Goal: Task Accomplishment & Management: Understand process/instructions

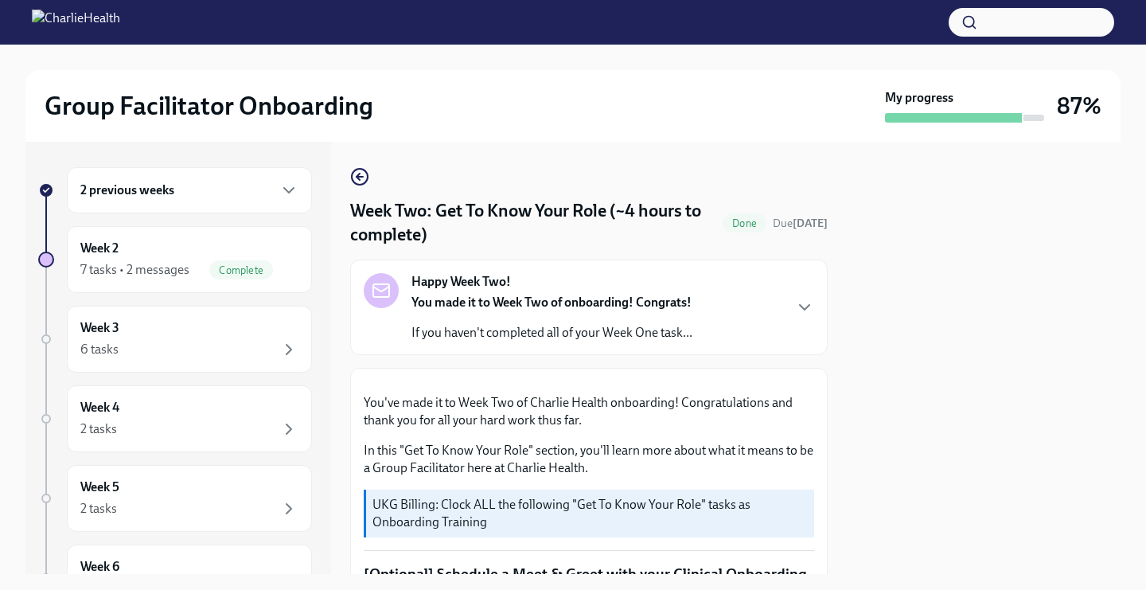
scroll to position [2, 0]
click at [249, 242] on div "Week 2 7 tasks • 2 messages Complete" at bounding box center [189, 258] width 218 height 40
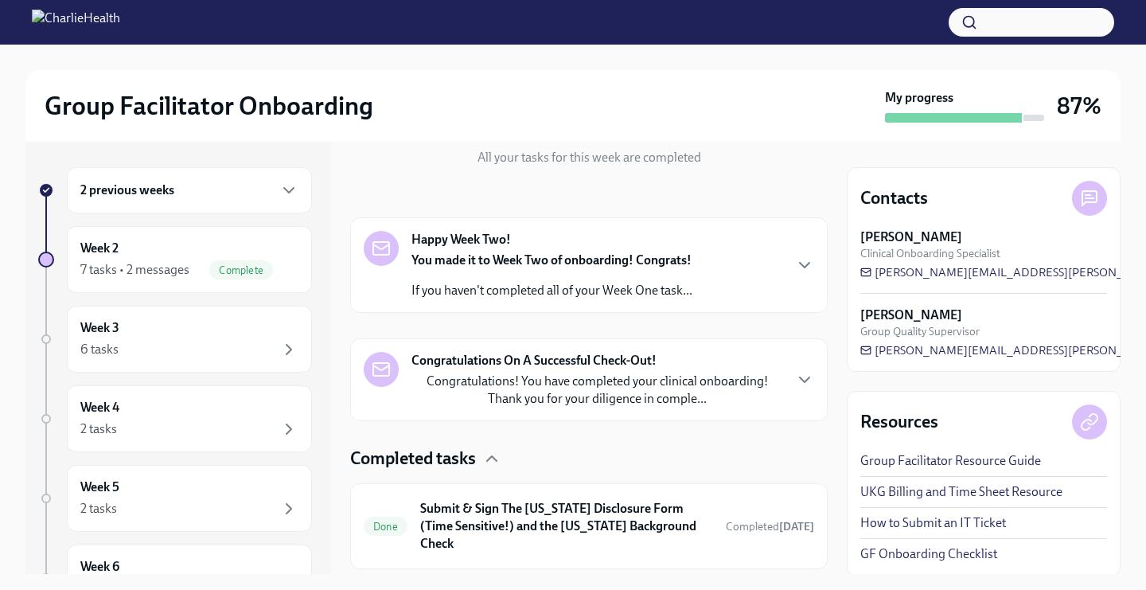
scroll to position [189, 0]
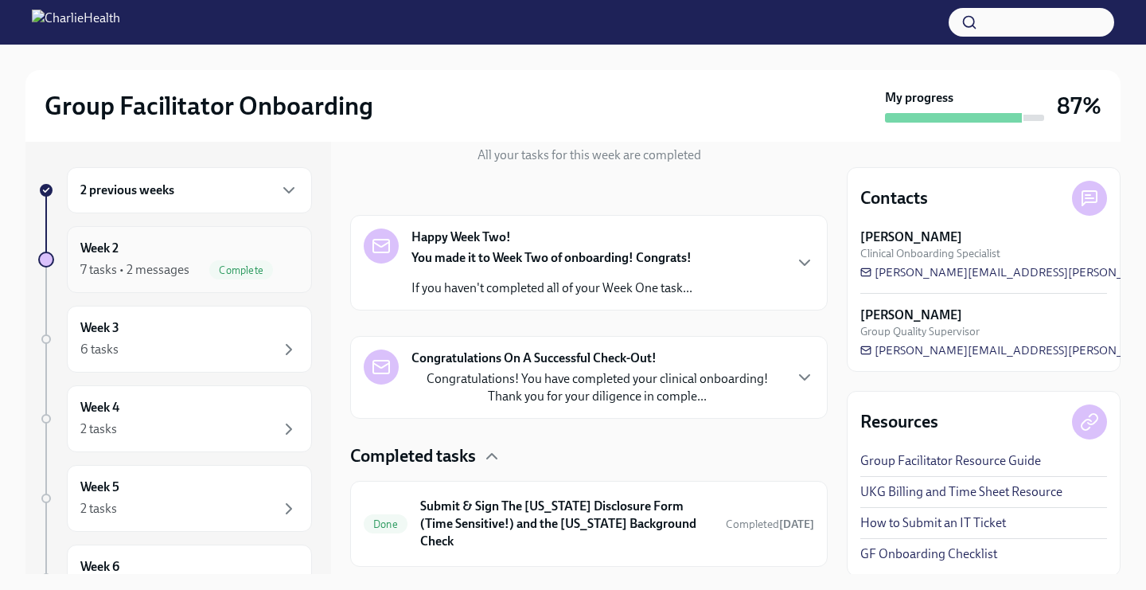
click at [236, 282] on div "Week 2 7 tasks • 2 messages Complete" at bounding box center [189, 259] width 245 height 67
click at [274, 274] on div "Complete" at bounding box center [253, 269] width 89 height 19
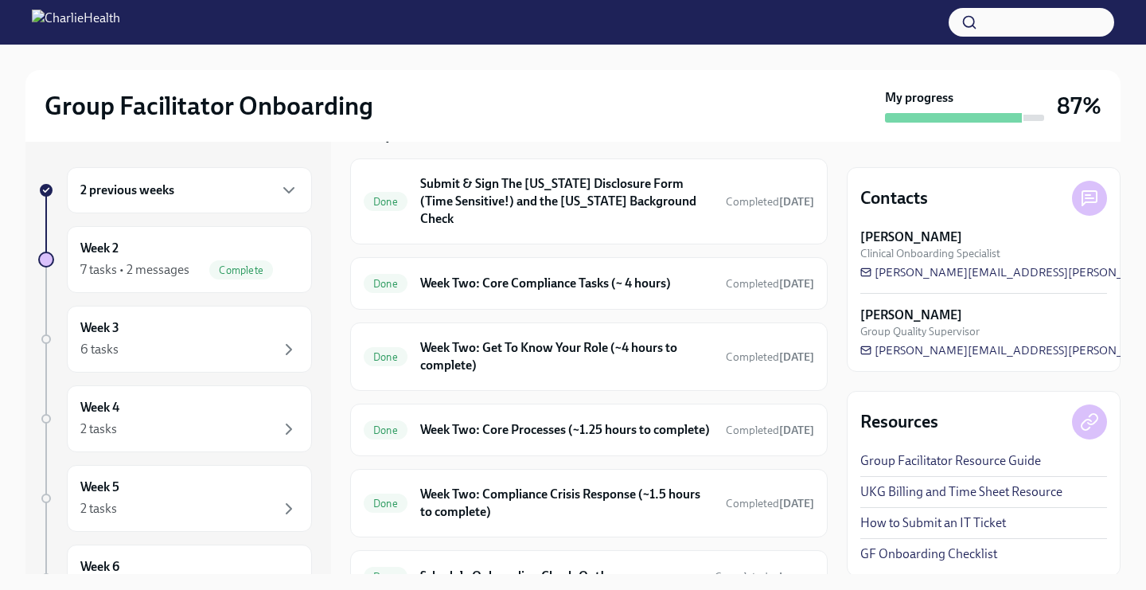
scroll to position [513, 0]
click at [496, 343] on h6 "Week Two: Get To Know Your Role (~4 hours to complete)" at bounding box center [566, 354] width 293 height 35
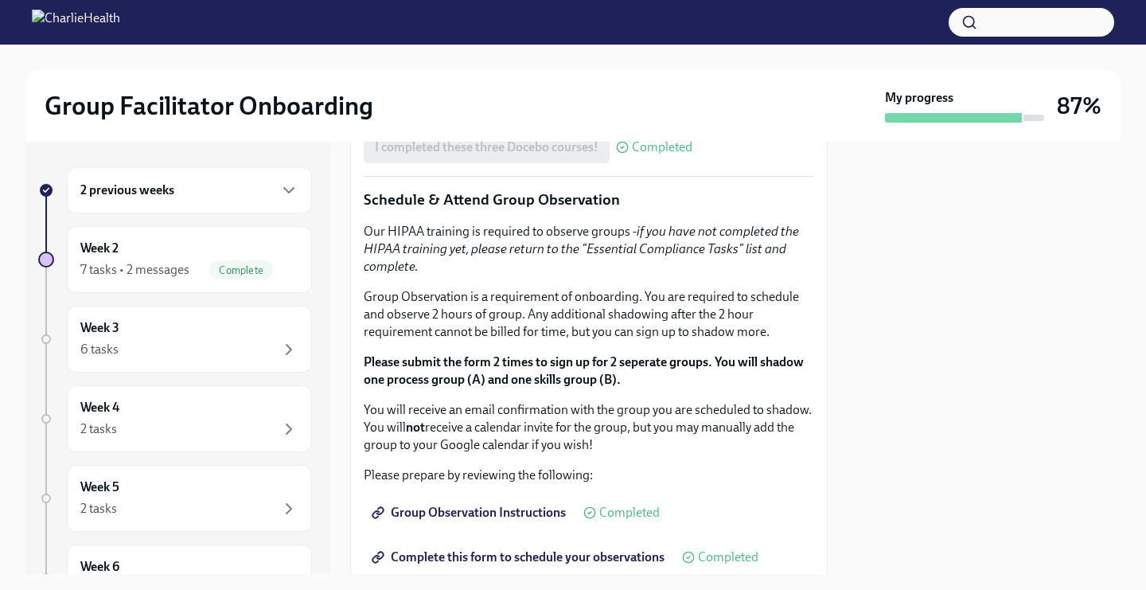
scroll to position [754, 0]
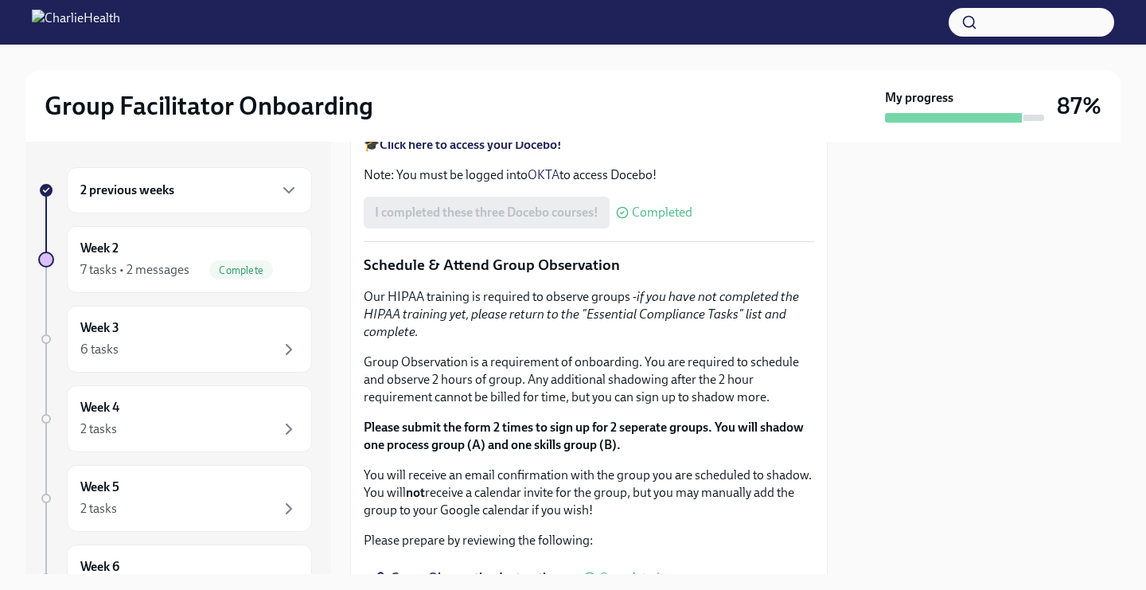
drag, startPoint x: 594, startPoint y: 275, endPoint x: 610, endPoint y: 298, distance: 28.3
copy p ": [URL][DOMAIN_NAME][PERSON_NAME]"
